Goal: Check status: Verify the current state of an ongoing process or item

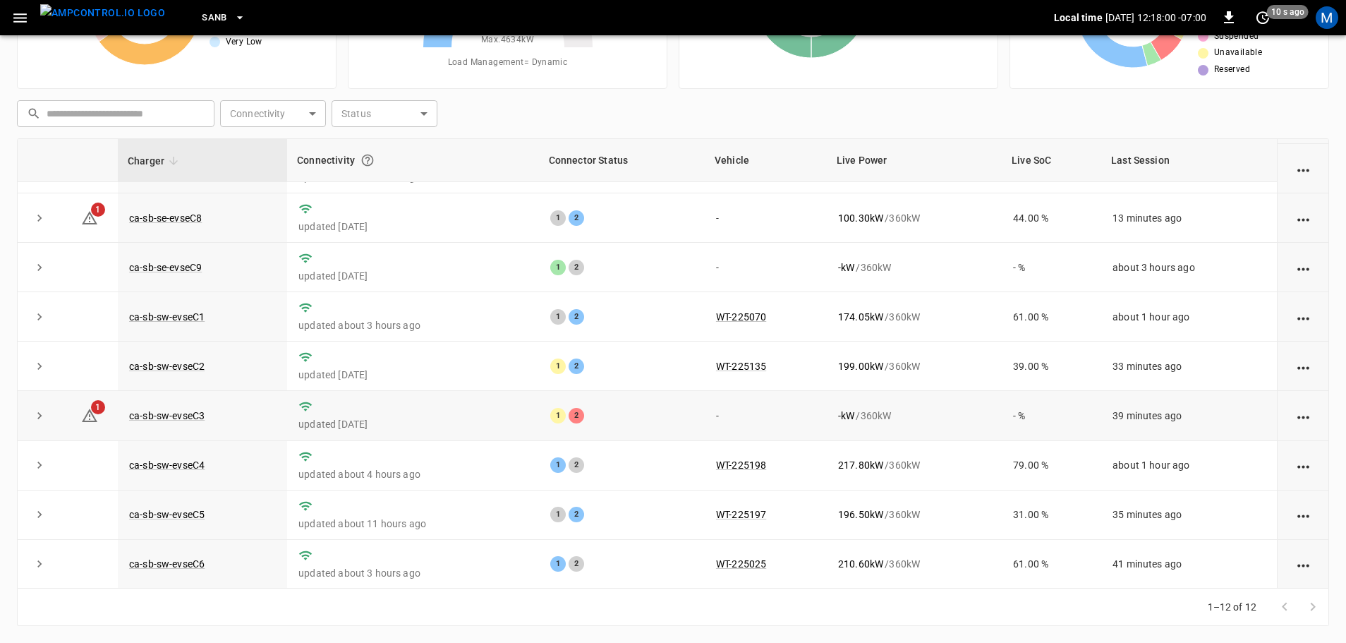
scroll to position [195, 0]
click at [142, 400] on td "ca-sb-sw-evseC3" at bounding box center [202, 414] width 169 height 49
click at [152, 406] on link "ca-sb-sw-evseC3" at bounding box center [166, 414] width 81 height 17
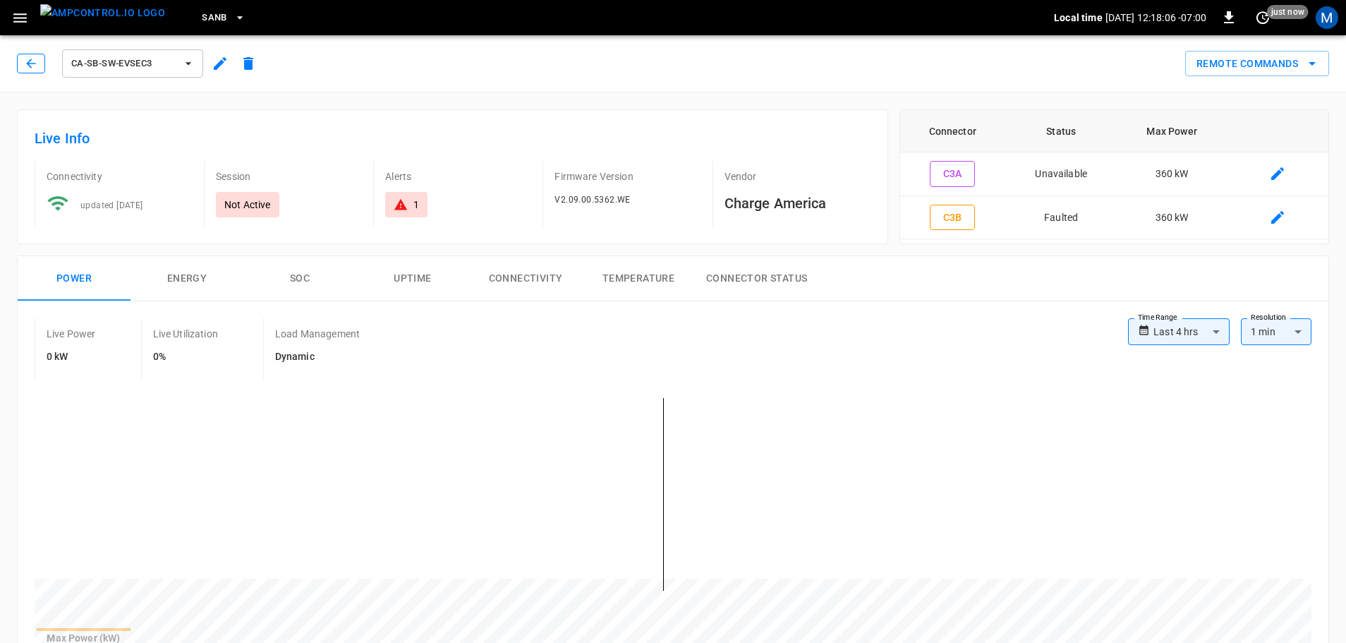
click at [28, 64] on icon "button" at bounding box center [30, 63] width 9 height 9
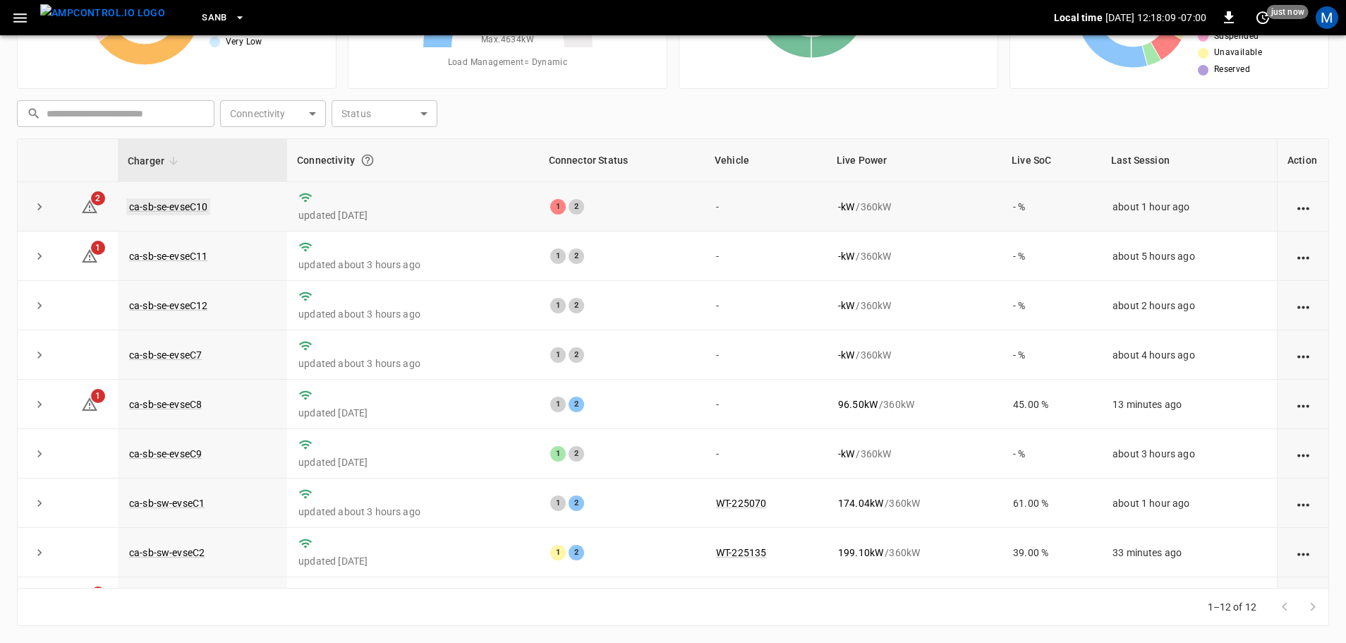
click at [208, 207] on link "ca-sb-se-evseC10" at bounding box center [168, 206] width 84 height 17
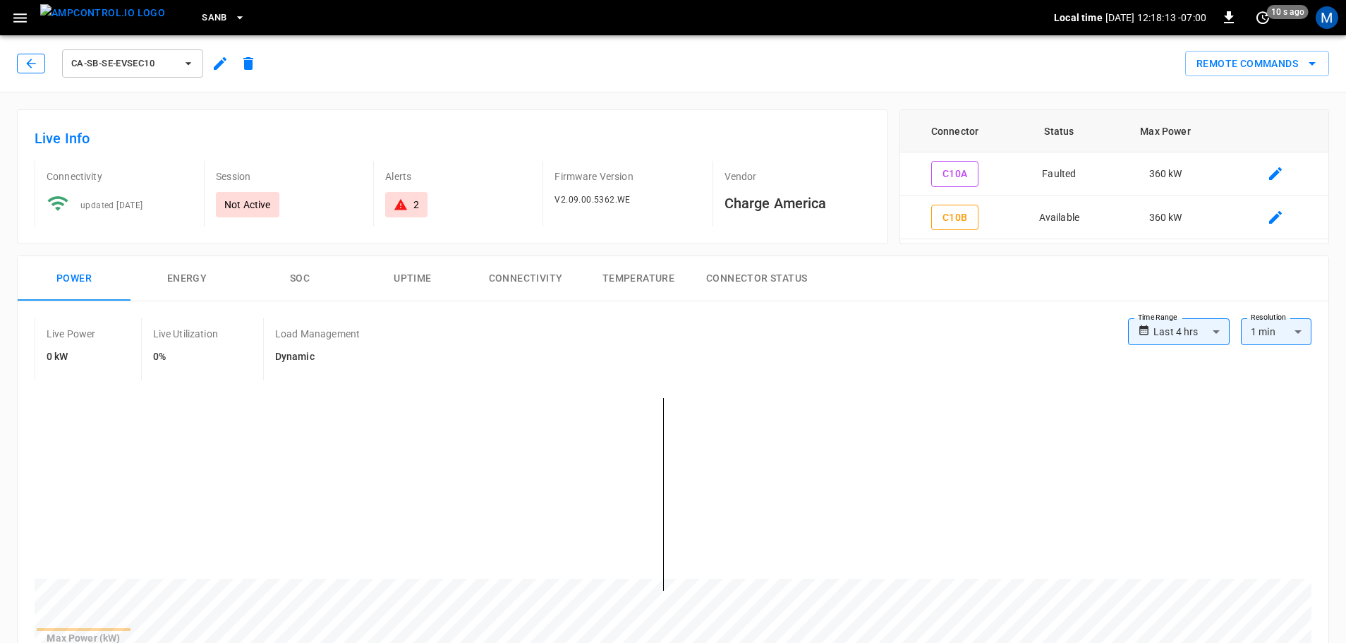
click at [32, 63] on icon "button" at bounding box center [30, 63] width 9 height 9
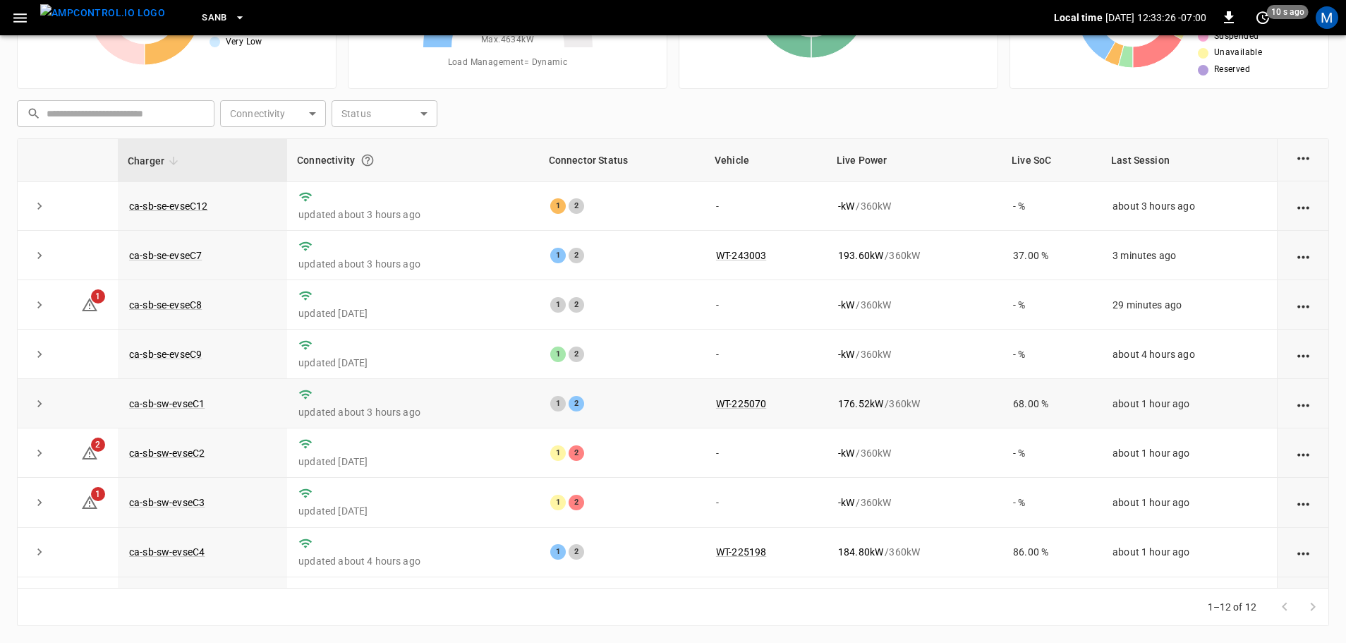
scroll to position [195, 0]
